Goal: Navigation & Orientation: Find specific page/section

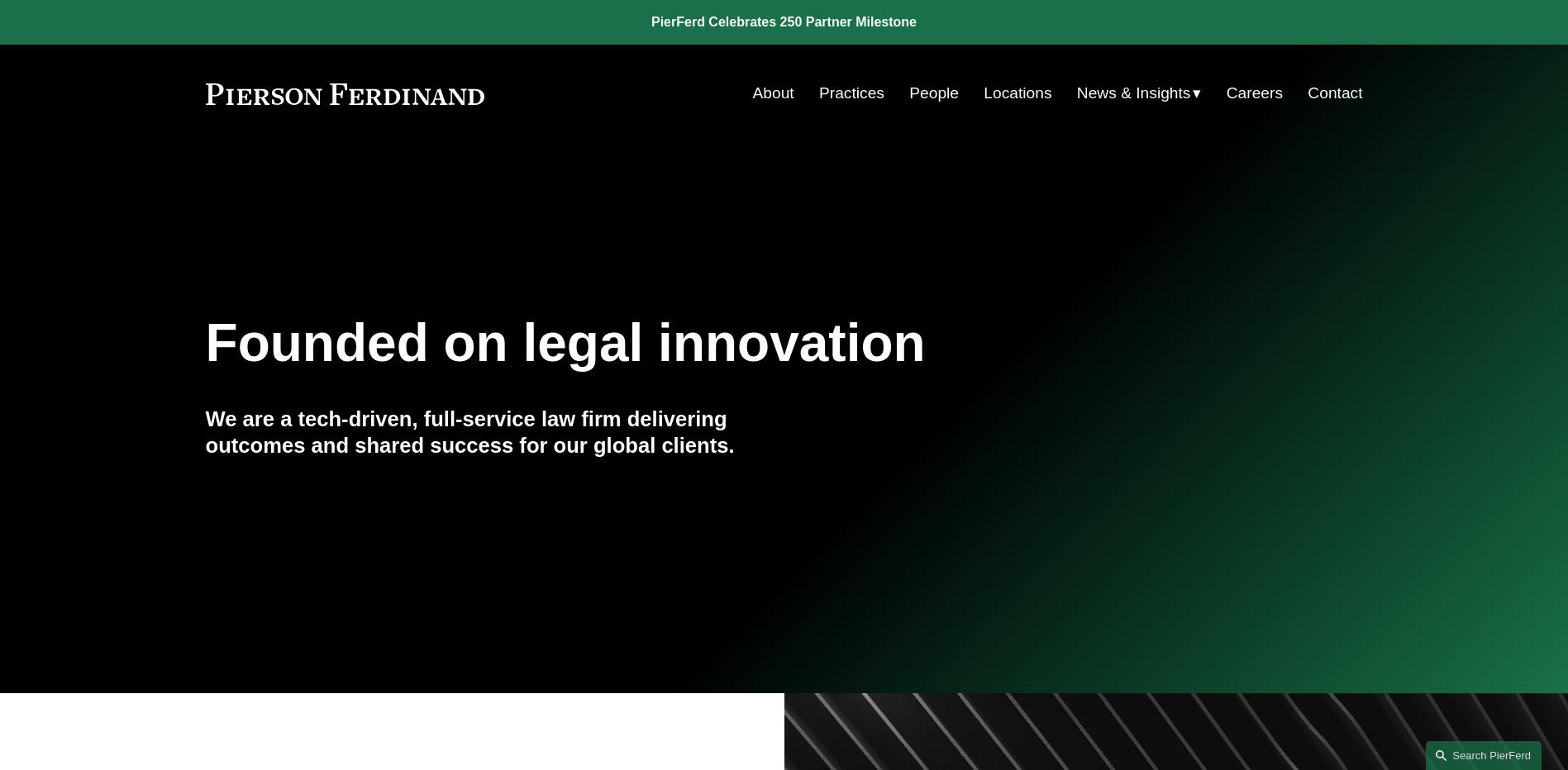
click at [928, 100] on link "People" at bounding box center [934, 93] width 49 height 31
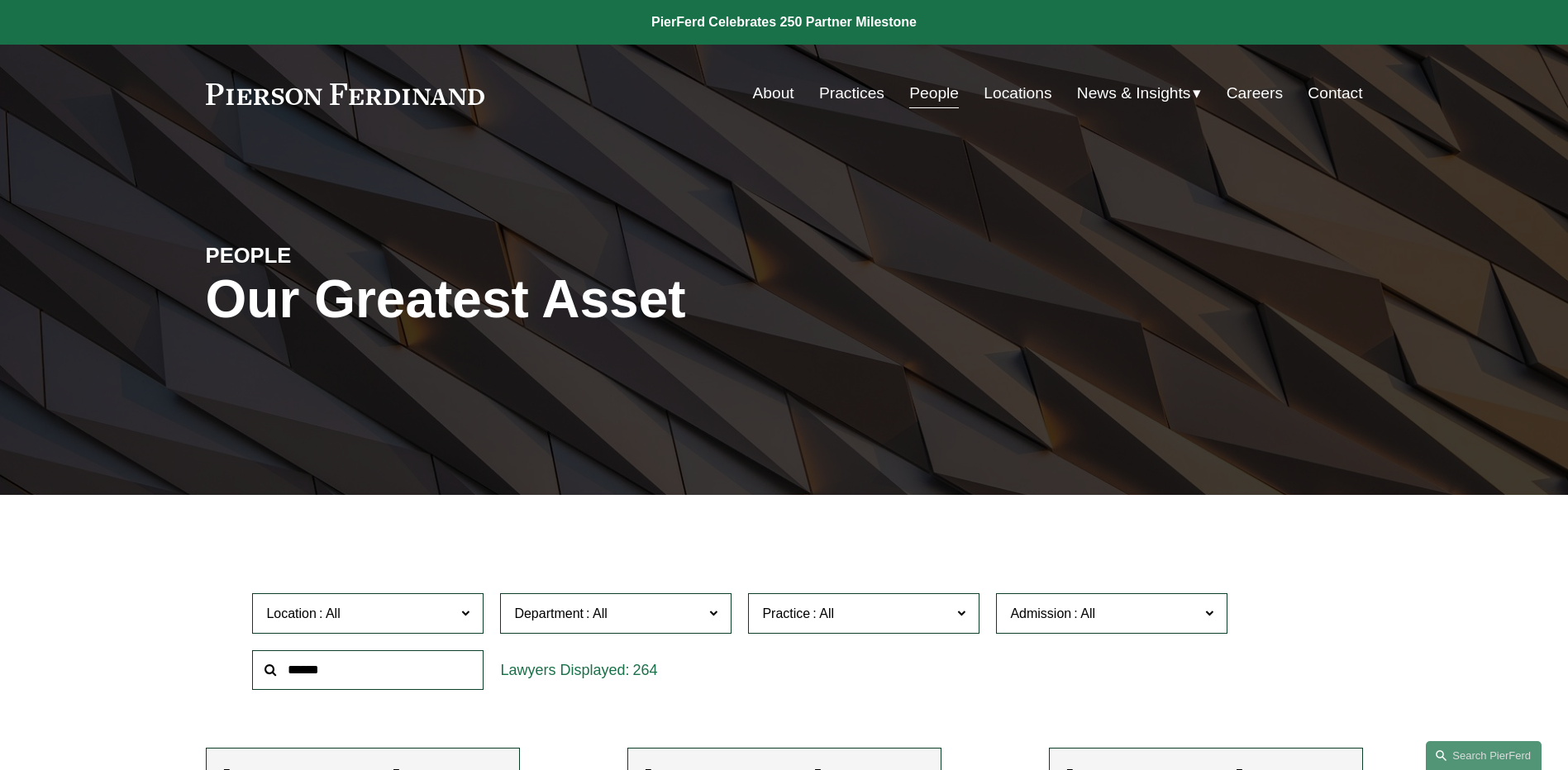
click at [0, 0] on span "News" at bounding box center [0, 0] width 0 height 0
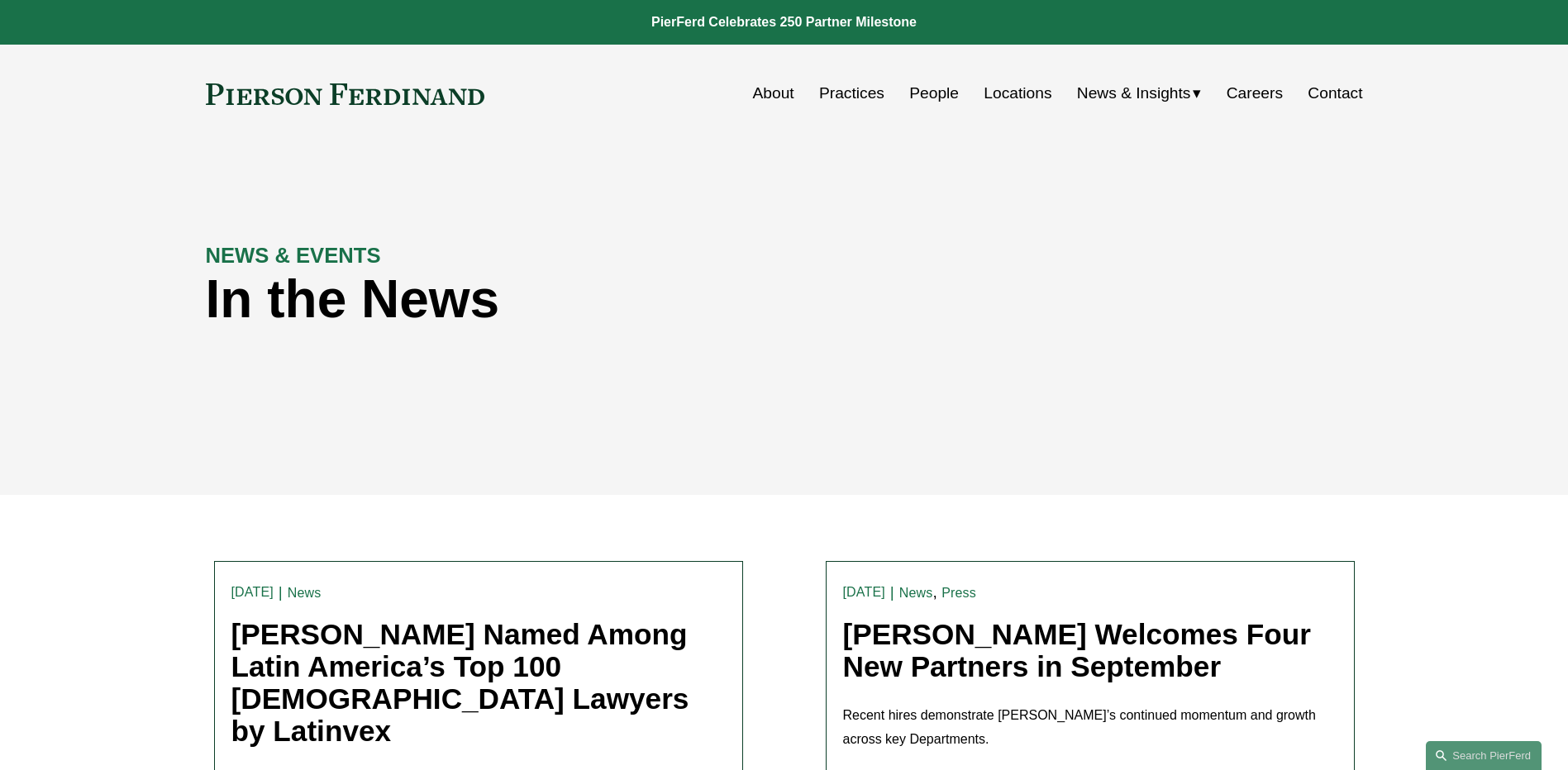
click at [901, 419] on div "NEWS & EVENTS In the News" at bounding box center [784, 319] width 1568 height 249
click at [0, 0] on span "Insights" at bounding box center [0, 0] width 0 height 0
